Goal: Task Accomplishment & Management: Use online tool/utility

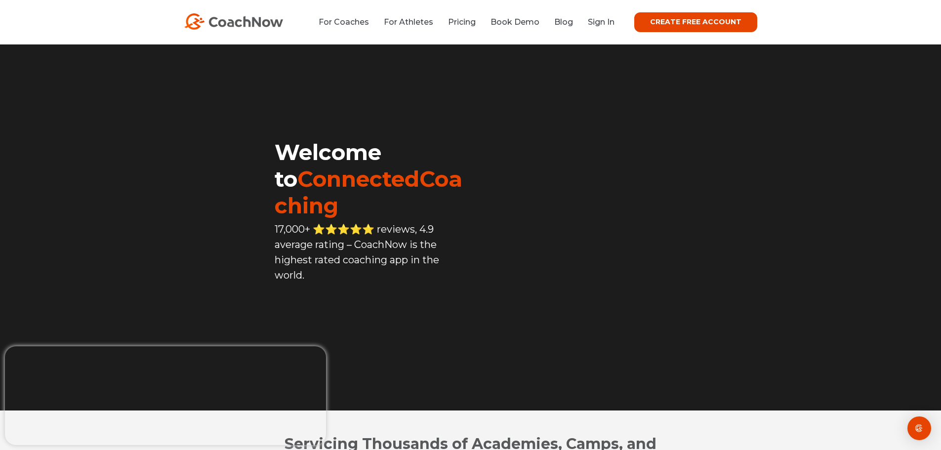
click at [606, 17] on li "Sign In" at bounding box center [598, 22] width 34 height 12
click at [601, 21] on link "Sign In" at bounding box center [601, 21] width 27 height 9
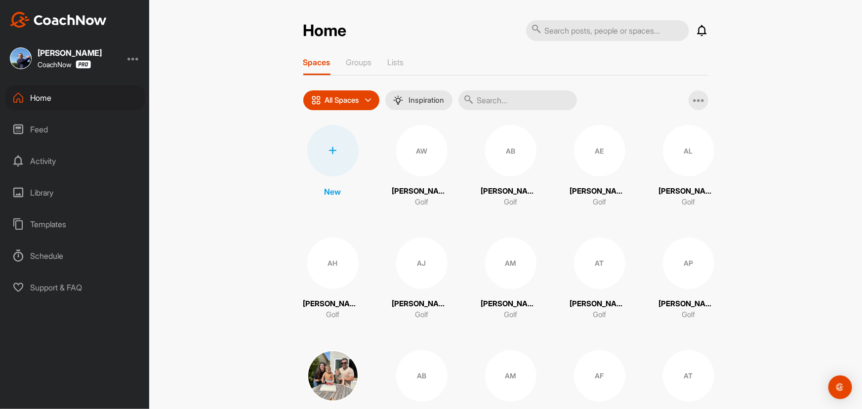
click at [325, 153] on div at bounding box center [332, 150] width 51 height 51
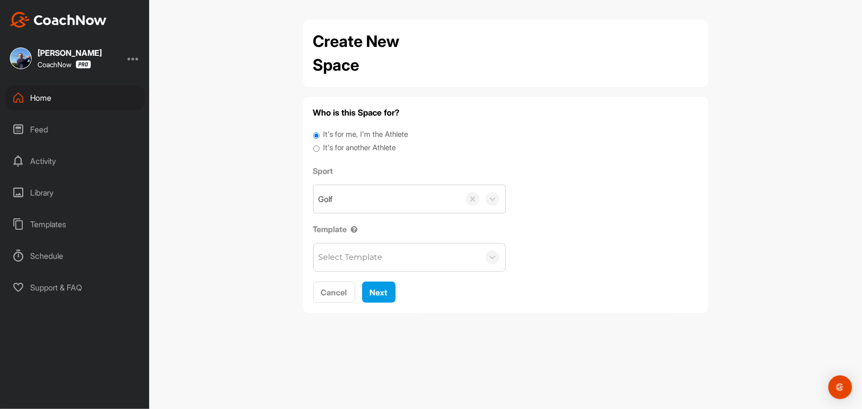
click at [315, 148] on input "It's for another Athlete" at bounding box center [316, 148] width 6 height 13
radio input "true"
